Goal: Browse casually

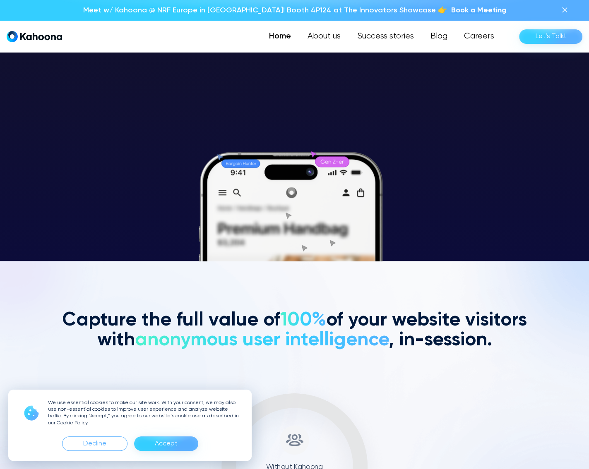
scroll to position [208, 0]
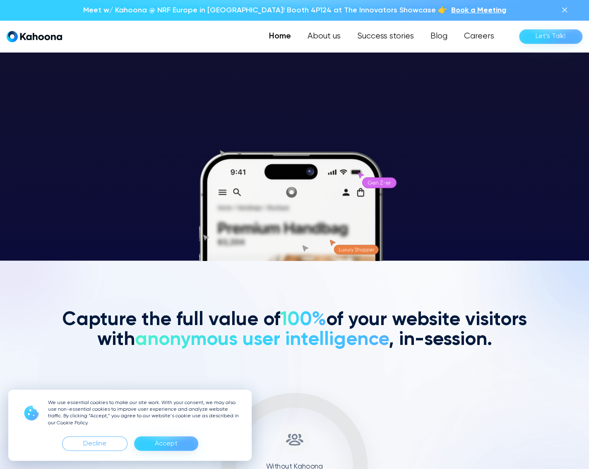
click at [164, 441] on div "Accept" at bounding box center [166, 443] width 23 height 13
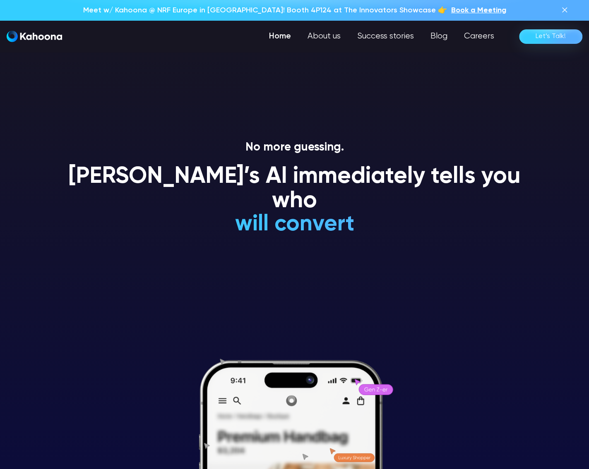
scroll to position [0, 0]
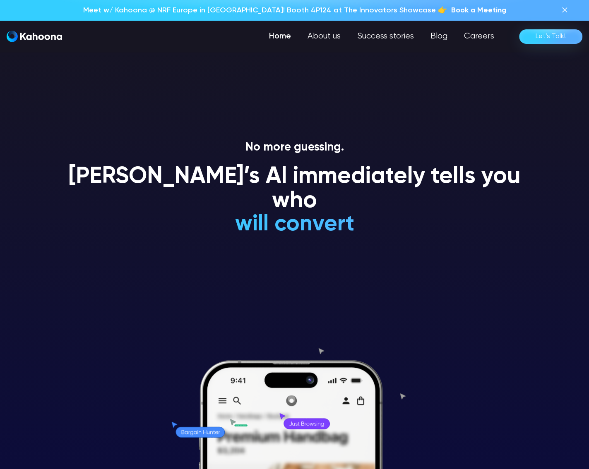
click at [555, 83] on section "No more guessing. [PERSON_NAME]’s AI immediately tells you who will convert wil…" at bounding box center [294, 234] width 589 height 469
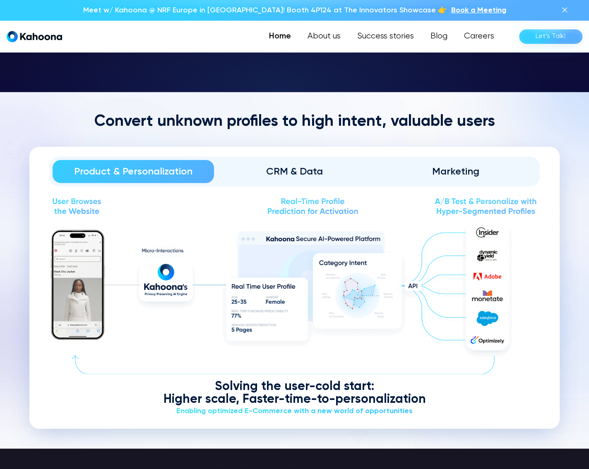
scroll to position [1000, 0]
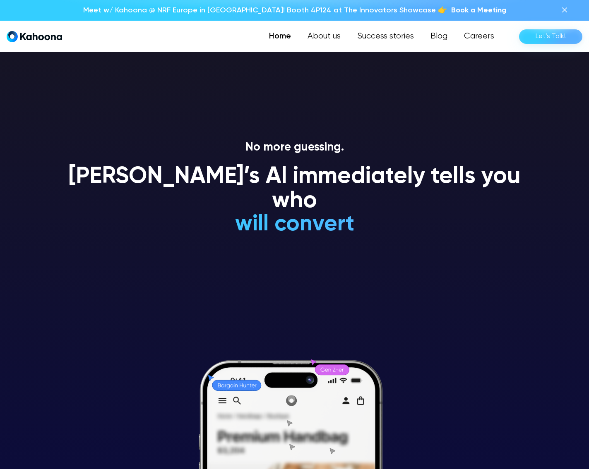
scroll to position [1000, 0]
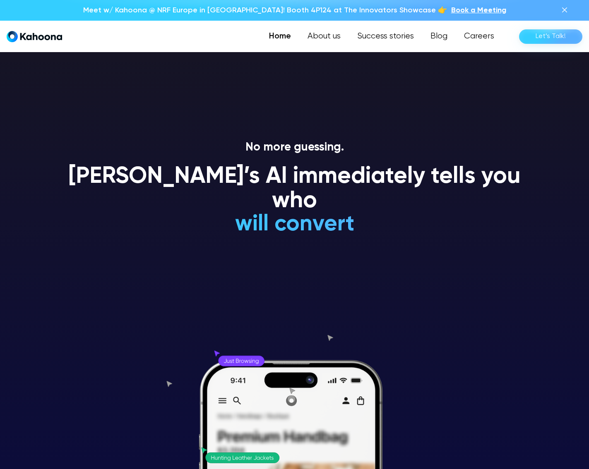
scroll to position [1000, 0]
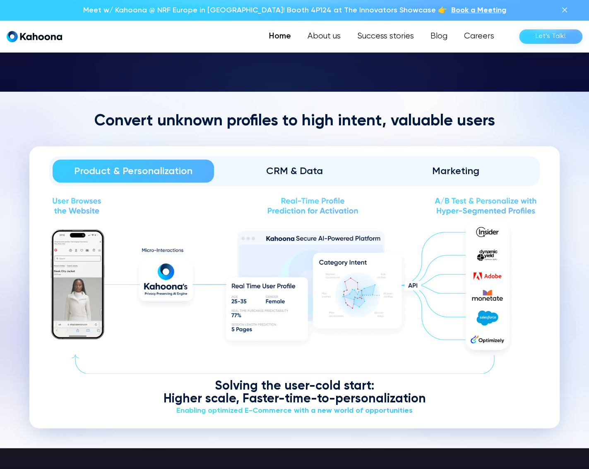
click at [510, 46] on div "Home About us Success stories Blog Careers Let’s Talk!" at bounding box center [294, 36] width 589 height 31
